Goal: Transaction & Acquisition: Purchase product/service

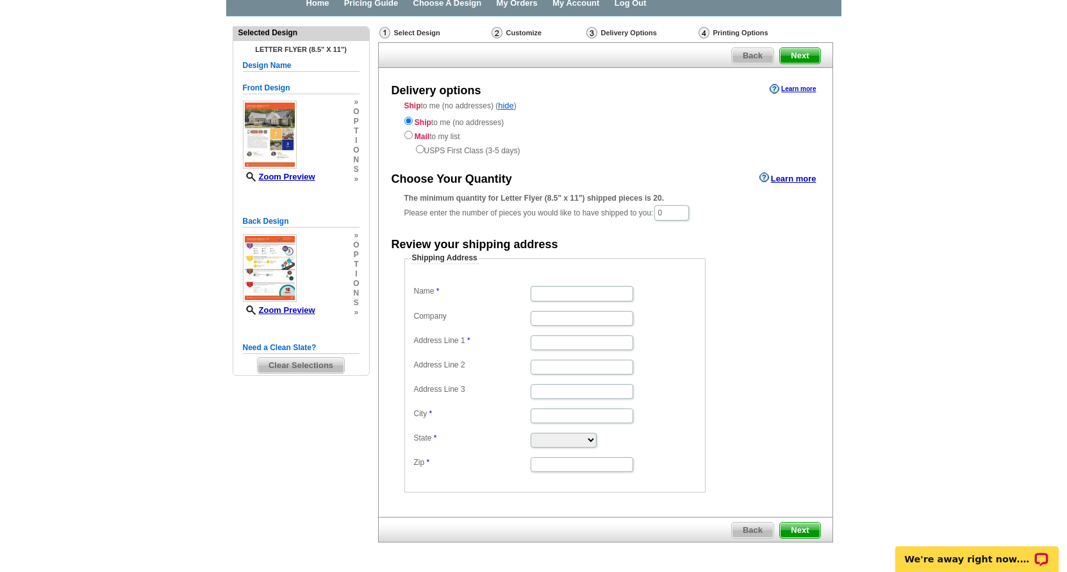
scroll to position [67, 0]
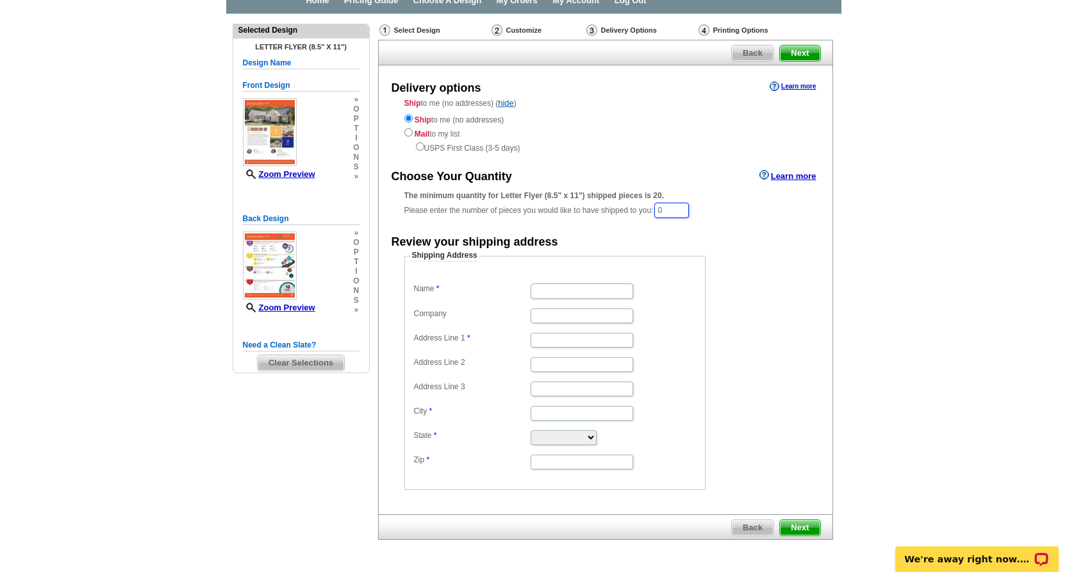
click at [680, 212] on input "0" at bounding box center [671, 210] width 35 height 15
type input "40"
click at [681, 128] on div "Ship to me (no addresses) Mail to my list USPS First Class (3-5 days)" at bounding box center [605, 133] width 403 height 42
click at [573, 295] on input "Name" at bounding box center [582, 292] width 103 height 15
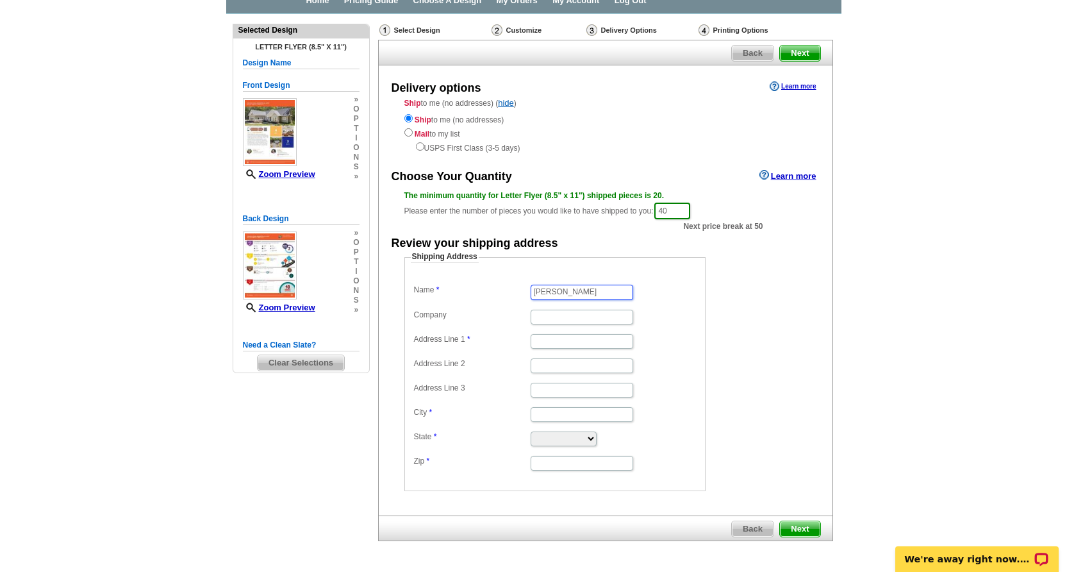
type input "Chuck Cornwell"
click at [683, 206] on input "40" at bounding box center [672, 211] width 36 height 17
type input "50"
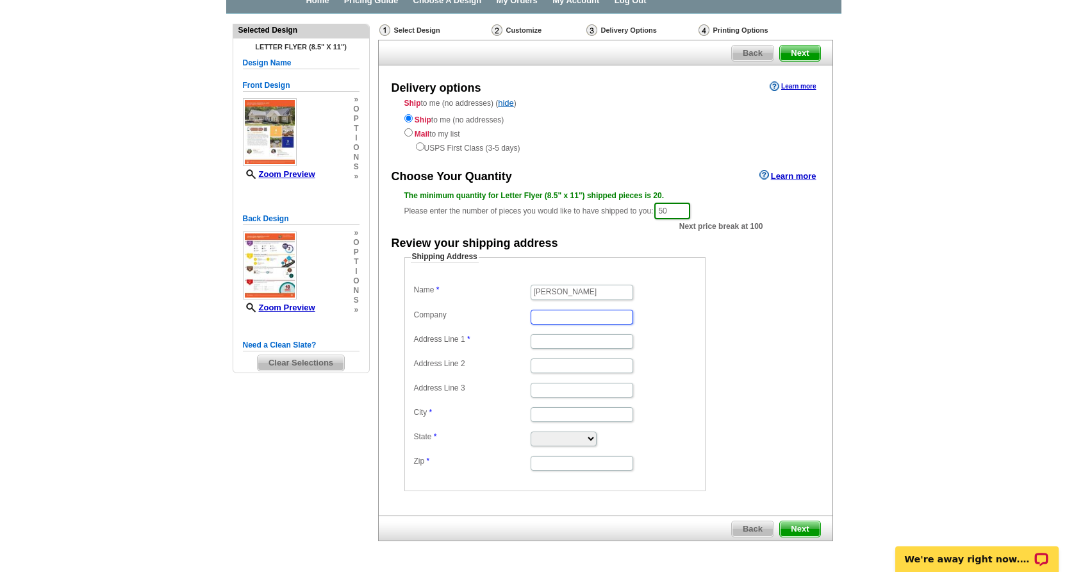
click at [550, 317] on input "Company" at bounding box center [582, 317] width 103 height 15
type input "CHC, Inc"
type input "6399 Circle Dr"
type input "Chincoteague"
select select "VA"
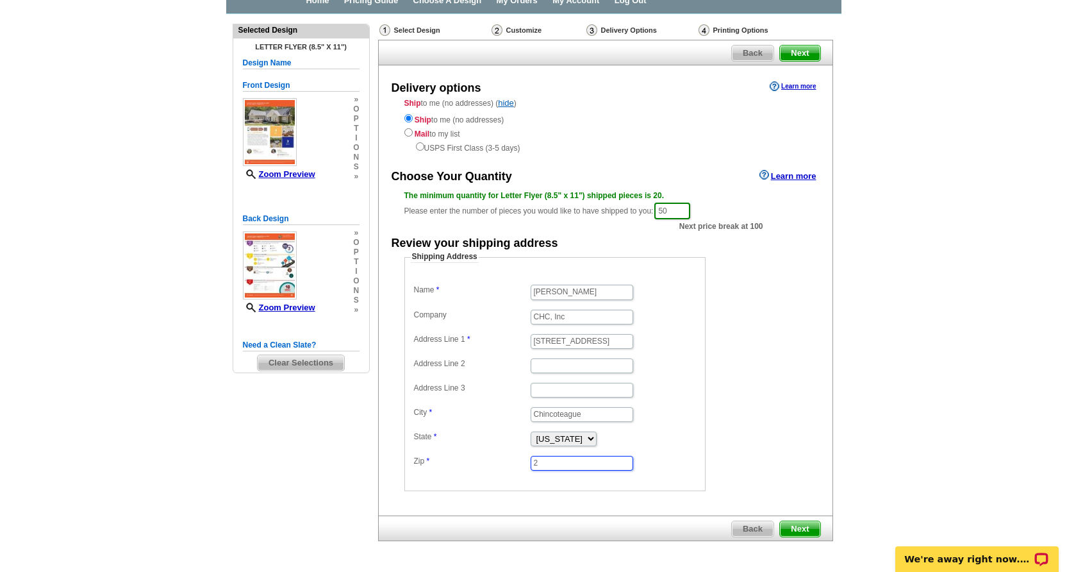
scroll to position [80, 0]
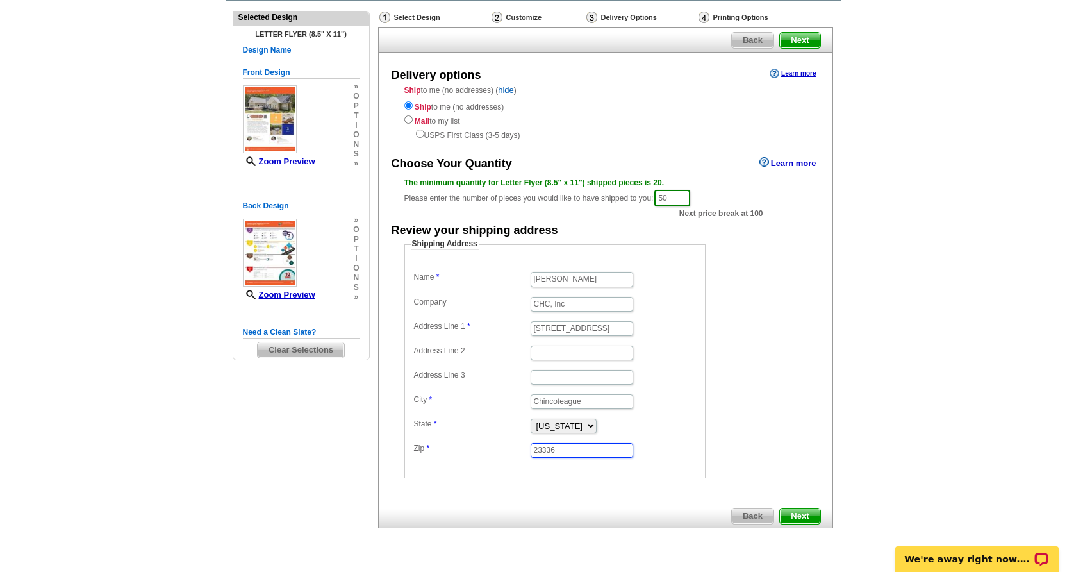
type input "23336"
click at [797, 513] on span "Next" at bounding box center [800, 515] width 40 height 15
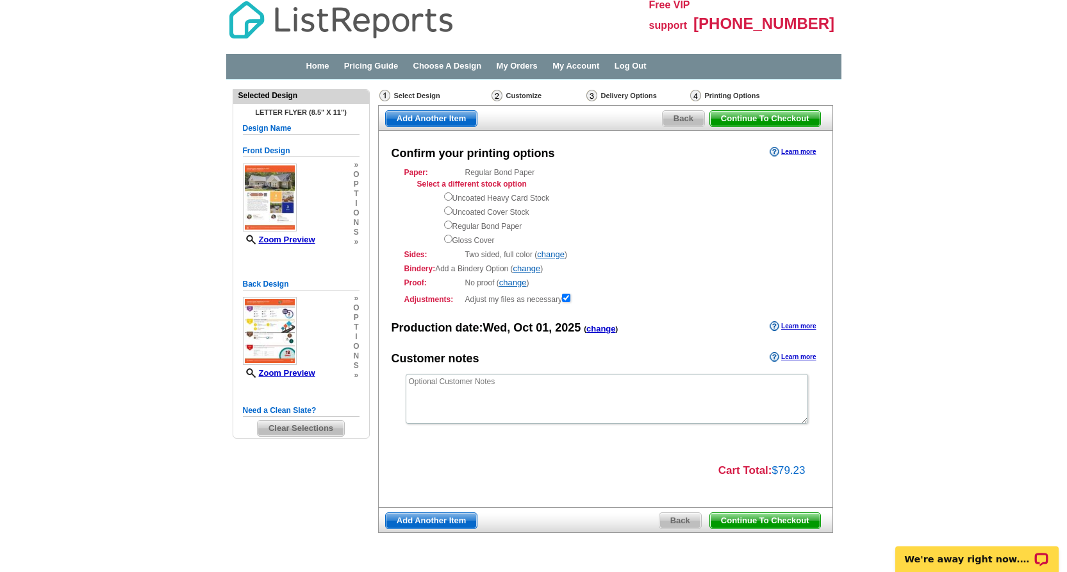
scroll to position [3, 0]
click at [684, 120] on span "Back" at bounding box center [684, 117] width 42 height 15
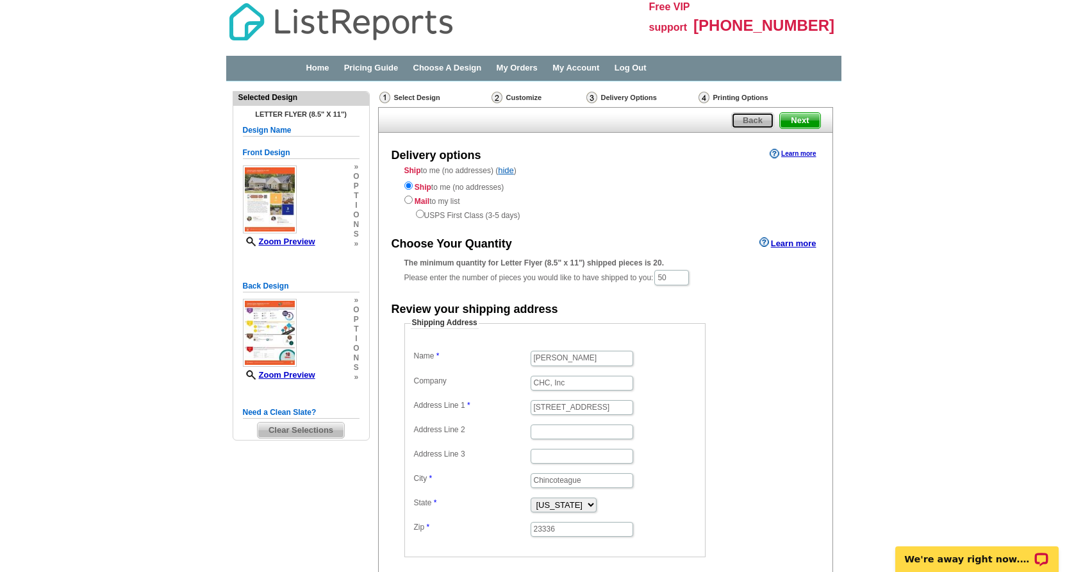
click at [744, 115] on span "Back" at bounding box center [753, 120] width 42 height 15
click at [745, 115] on span "Back" at bounding box center [753, 120] width 42 height 15
